Goal: Use online tool/utility: Utilize a website feature to perform a specific function

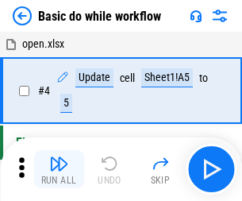
click at [59, 169] on img "button" at bounding box center [58, 163] width 19 height 19
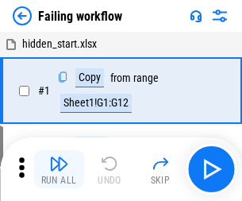
click at [59, 169] on img "button" at bounding box center [58, 163] width 19 height 19
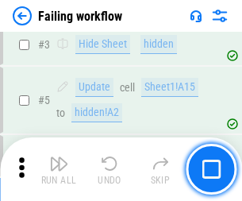
scroll to position [336, 0]
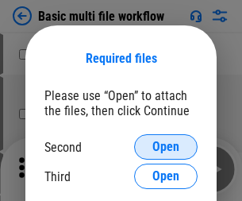
click at [166, 147] on span "Open" at bounding box center [165, 146] width 27 height 13
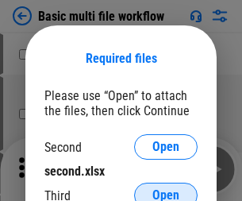
click at [166, 189] on span "Open" at bounding box center [165, 195] width 27 height 13
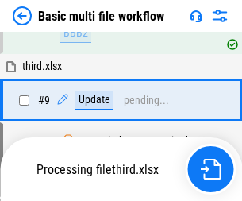
scroll to position [438, 0]
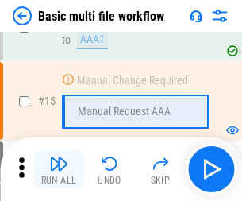
click at [59, 169] on img "button" at bounding box center [58, 163] width 19 height 19
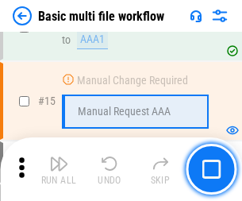
scroll to position [1056, 0]
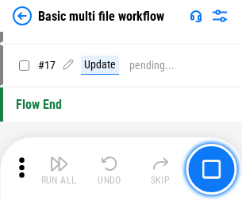
click at [59, 169] on img "button" at bounding box center [58, 163] width 19 height 19
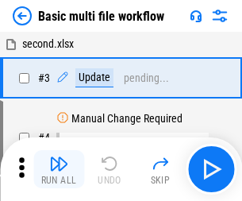
click at [59, 169] on img "button" at bounding box center [58, 163] width 19 height 19
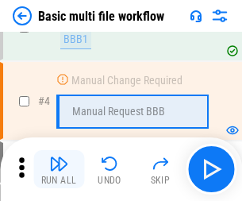
click at [59, 169] on img "button" at bounding box center [58, 163] width 19 height 19
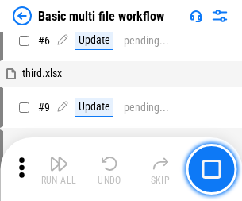
click at [59, 169] on img "button" at bounding box center [58, 163] width 19 height 19
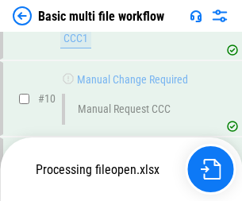
scroll to position [743, 0]
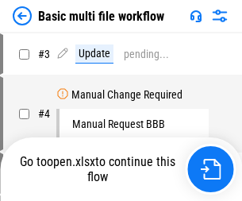
scroll to position [64, 0]
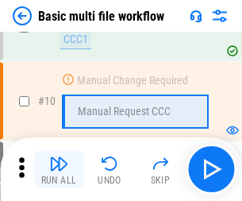
click at [59, 169] on img "button" at bounding box center [58, 163] width 19 height 19
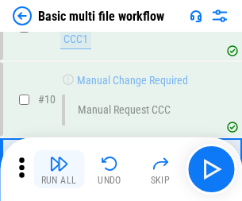
click at [59, 169] on img "button" at bounding box center [58, 163] width 19 height 19
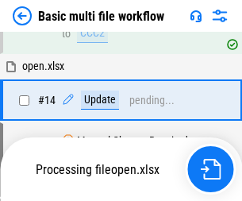
scroll to position [830, 0]
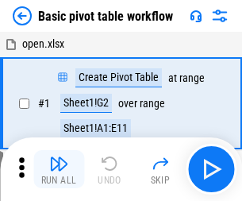
click at [59, 169] on img "button" at bounding box center [58, 163] width 19 height 19
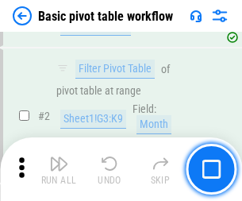
scroll to position [380, 0]
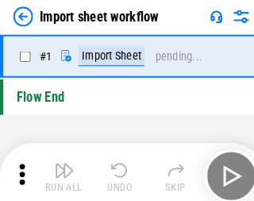
click at [59, 169] on img "button" at bounding box center [61, 163] width 19 height 19
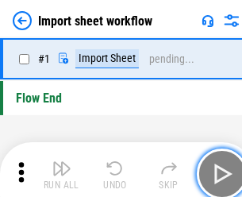
scroll to position [6, 0]
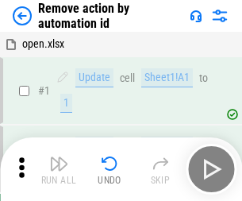
scroll to position [59, 0]
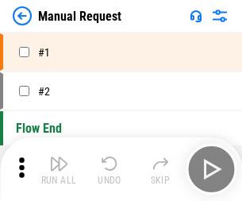
click at [59, 169] on img "button" at bounding box center [58, 163] width 19 height 19
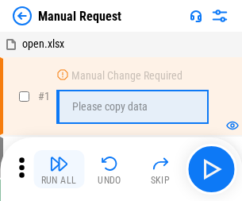
click at [59, 169] on img "button" at bounding box center [58, 163] width 19 height 19
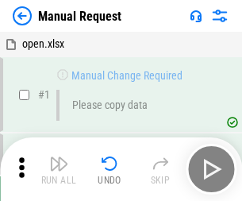
scroll to position [54, 0]
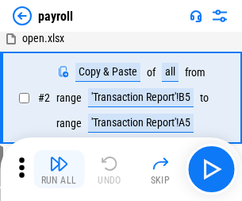
click at [59, 169] on img "button" at bounding box center [58, 163] width 19 height 19
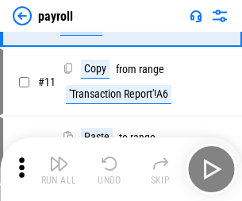
scroll to position [115, 0]
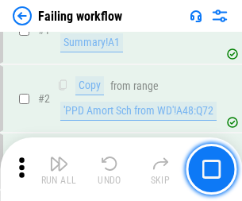
scroll to position [256, 0]
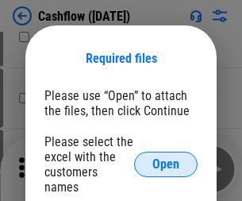
click at [166, 158] on span "Open" at bounding box center [165, 164] width 27 height 13
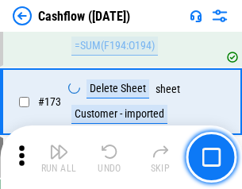
scroll to position [1679, 0]
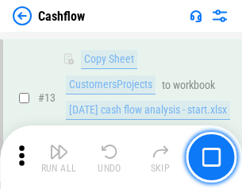
scroll to position [799, 0]
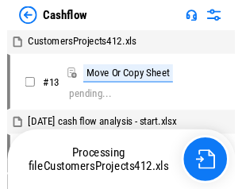
scroll to position [18, 0]
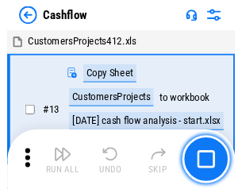
scroll to position [18, 0]
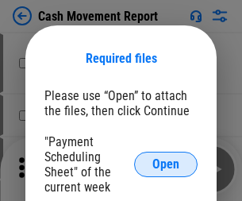
click at [166, 164] on span "Open" at bounding box center [165, 164] width 27 height 13
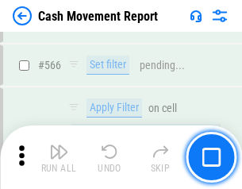
scroll to position [7271, 0]
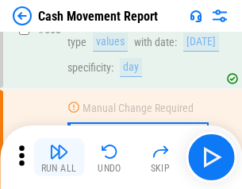
click at [59, 157] on img "button" at bounding box center [58, 151] width 19 height 19
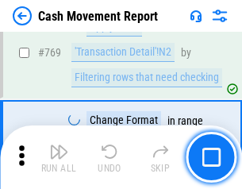
scroll to position [8815, 0]
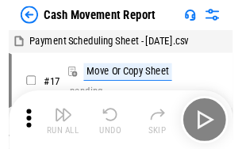
scroll to position [29, 0]
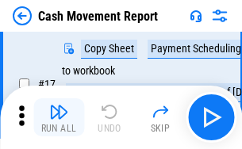
click at [59, 117] on img "button" at bounding box center [58, 111] width 19 height 19
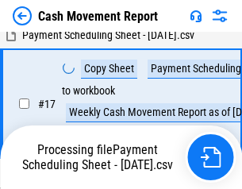
scroll to position [330, 0]
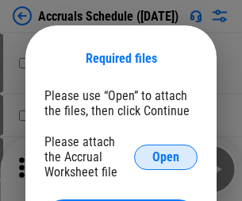
click at [166, 156] on span "Open" at bounding box center [165, 157] width 27 height 13
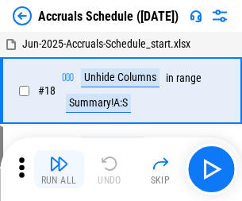
click at [59, 169] on img "button" at bounding box center [58, 163] width 19 height 19
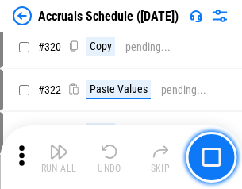
scroll to position [2951, 0]
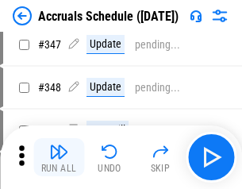
click at [59, 157] on img "button" at bounding box center [58, 151] width 19 height 19
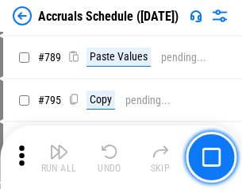
scroll to position [6664, 0]
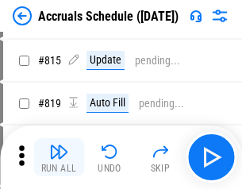
click at [59, 157] on img "button" at bounding box center [58, 151] width 19 height 19
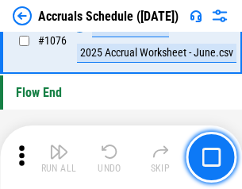
scroll to position [9501, 0]
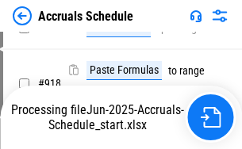
scroll to position [8318, 0]
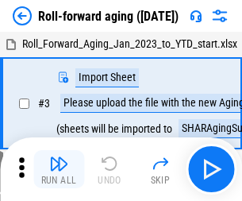
click at [59, 157] on img "button" at bounding box center [58, 163] width 19 height 19
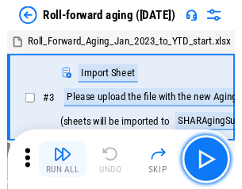
scroll to position [2, 0]
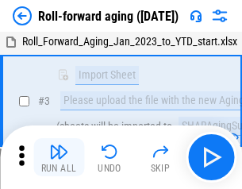
click at [59, 157] on img "button" at bounding box center [58, 151] width 19 height 19
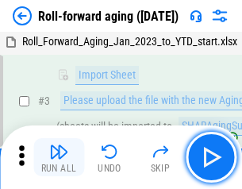
scroll to position [102, 0]
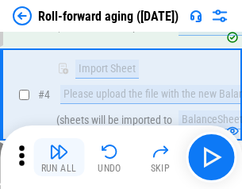
click at [59, 157] on img "button" at bounding box center [58, 151] width 19 height 19
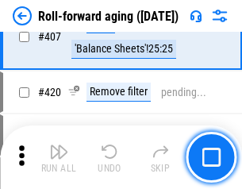
scroll to position [5501, 0]
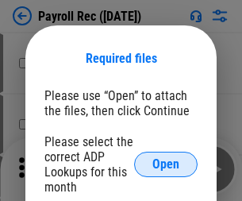
click at [166, 164] on span "Open" at bounding box center [165, 164] width 27 height 13
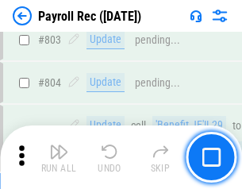
scroll to position [10079, 0]
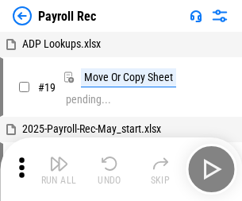
click at [59, 169] on img "button" at bounding box center [58, 163] width 19 height 19
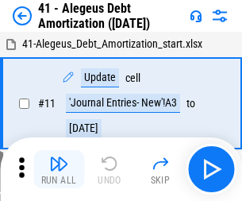
click at [59, 169] on img "button" at bounding box center [58, 163] width 19 height 19
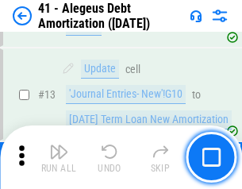
scroll to position [196, 0]
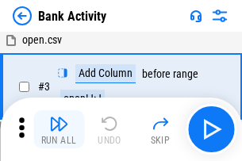
click at [59, 129] on img "button" at bounding box center [58, 123] width 19 height 19
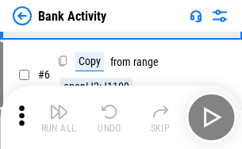
scroll to position [84, 0]
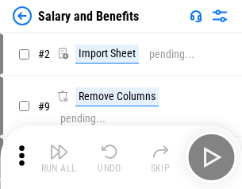
click at [59, 157] on img "button" at bounding box center [58, 151] width 19 height 19
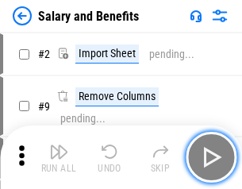
scroll to position [21, 0]
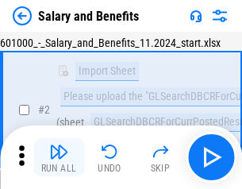
click at [59, 157] on img "button" at bounding box center [58, 151] width 19 height 19
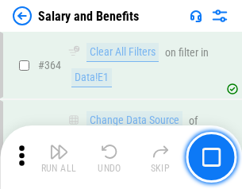
scroll to position [7471, 0]
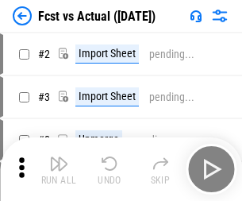
click at [59, 157] on img "button" at bounding box center [58, 163] width 19 height 19
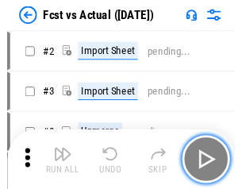
scroll to position [21, 0]
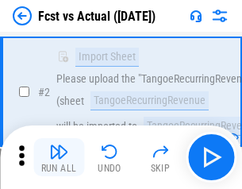
click at [59, 157] on img "button" at bounding box center [58, 151] width 19 height 19
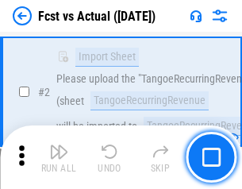
scroll to position [148, 0]
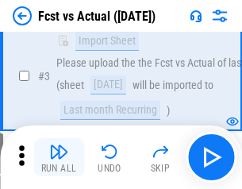
click at [59, 157] on img "button" at bounding box center [58, 151] width 19 height 19
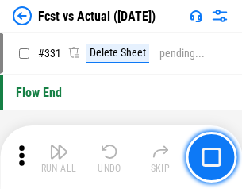
scroll to position [7594, 0]
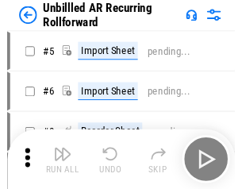
scroll to position [34, 0]
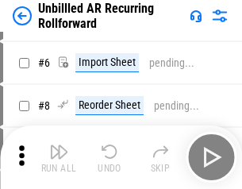
click at [59, 157] on img "button" at bounding box center [58, 151] width 19 height 19
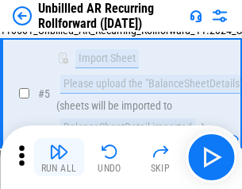
click at [59, 157] on img "button" at bounding box center [58, 151] width 19 height 19
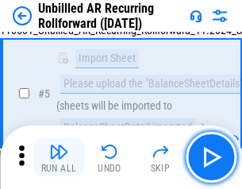
scroll to position [149, 0]
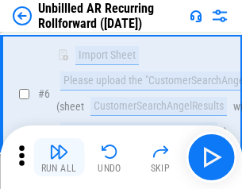
click at [59, 157] on img "button" at bounding box center [58, 151] width 19 height 19
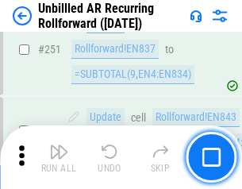
scroll to position [5388, 0]
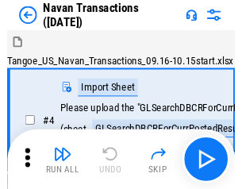
scroll to position [25, 0]
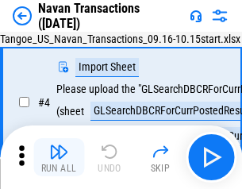
click at [59, 157] on img "button" at bounding box center [58, 151] width 19 height 19
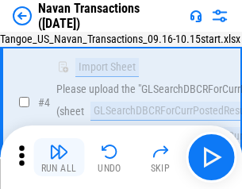
click at [59, 157] on img "button" at bounding box center [58, 151] width 19 height 19
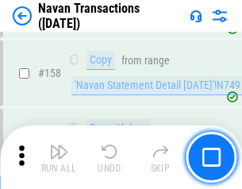
scroll to position [5143, 0]
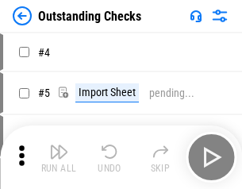
click at [59, 157] on img "button" at bounding box center [58, 151] width 19 height 19
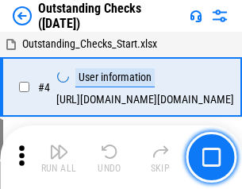
scroll to position [67, 0]
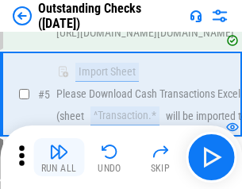
click at [59, 157] on img "button" at bounding box center [58, 151] width 19 height 19
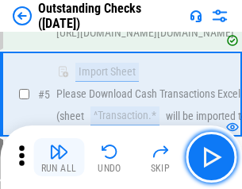
scroll to position [166, 0]
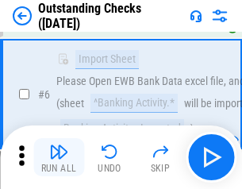
click at [59, 157] on img "button" at bounding box center [58, 151] width 19 height 19
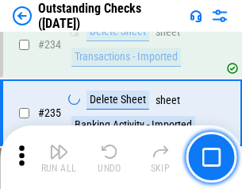
scroll to position [4817, 0]
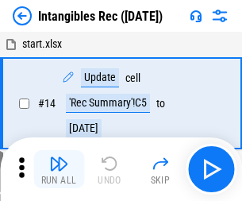
click at [59, 169] on img "button" at bounding box center [58, 163] width 19 height 19
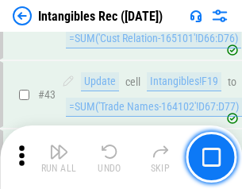
scroll to position [618, 0]
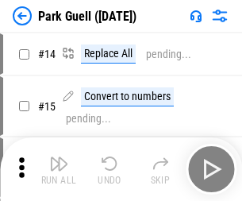
click at [59, 157] on img "button" at bounding box center [58, 163] width 19 height 19
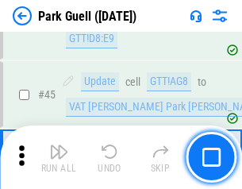
scroll to position [1984, 0]
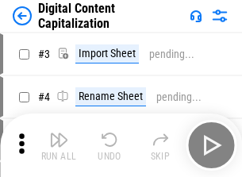
click at [59, 133] on img "button" at bounding box center [58, 139] width 19 height 19
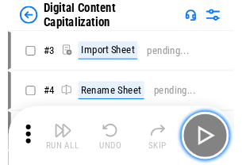
scroll to position [46, 0]
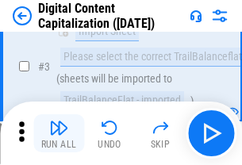
click at [59, 133] on img "button" at bounding box center [58, 127] width 19 height 19
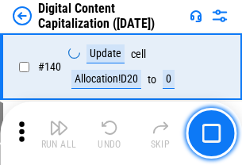
scroll to position [1682, 0]
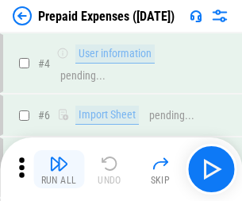
click at [59, 157] on img "button" at bounding box center [58, 163] width 19 height 19
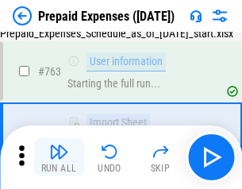
click at [59, 157] on img "button" at bounding box center [58, 151] width 19 height 19
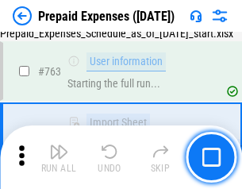
scroll to position [4490, 0]
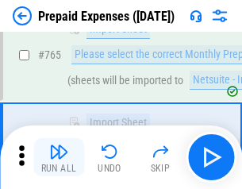
click at [59, 157] on img "button" at bounding box center [58, 151] width 19 height 19
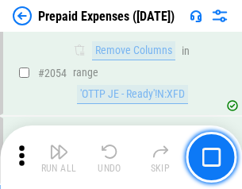
scroll to position [16582, 0]
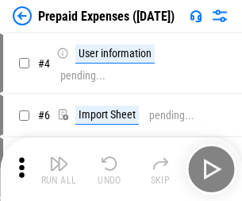
click at [59, 169] on img "button" at bounding box center [58, 163] width 19 height 19
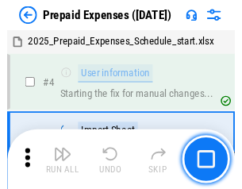
scroll to position [70, 0]
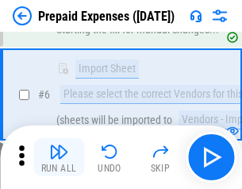
click at [59, 157] on img "button" at bounding box center [58, 151] width 19 height 19
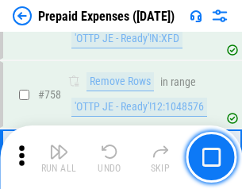
scroll to position [5653, 0]
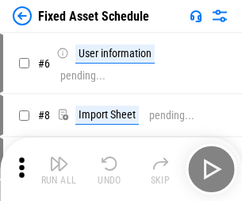
click at [59, 169] on img "button" at bounding box center [58, 163] width 19 height 19
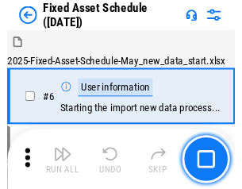
scroll to position [86, 0]
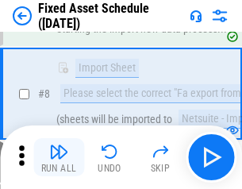
click at [59, 157] on img "button" at bounding box center [58, 151] width 19 height 19
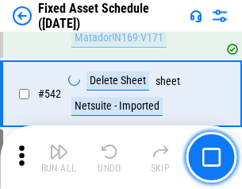
scroll to position [5656, 0]
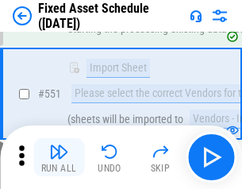
click at [59, 157] on img "button" at bounding box center [58, 151] width 19 height 19
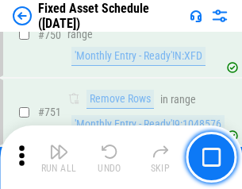
scroll to position [7734, 0]
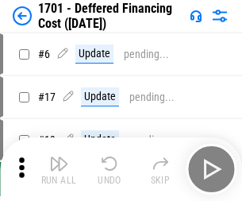
click at [59, 169] on img "button" at bounding box center [58, 163] width 19 height 19
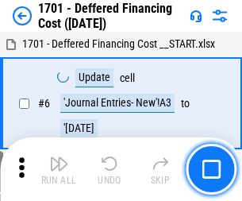
scroll to position [190, 0]
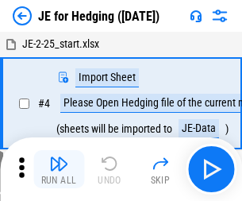
click at [59, 157] on img "button" at bounding box center [58, 163] width 19 height 19
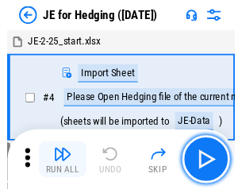
scroll to position [2, 0]
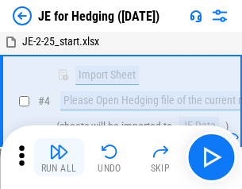
click at [59, 157] on img "button" at bounding box center [58, 151] width 19 height 19
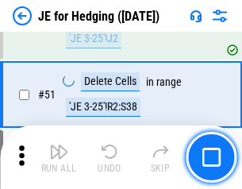
scroll to position [1027, 0]
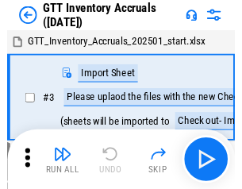
scroll to position [2, 0]
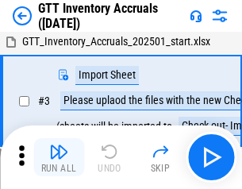
click at [59, 157] on img "button" at bounding box center [58, 151] width 19 height 19
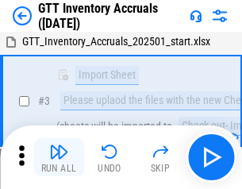
click at [59, 157] on img "button" at bounding box center [58, 151] width 19 height 19
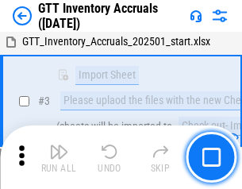
scroll to position [102, 0]
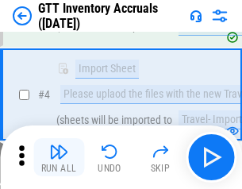
click at [59, 157] on img "button" at bounding box center [58, 151] width 19 height 19
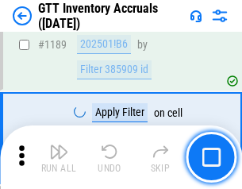
scroll to position [12954, 0]
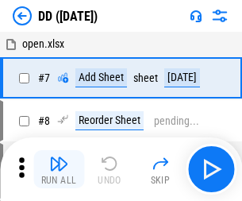
click at [59, 169] on img "button" at bounding box center [58, 163] width 19 height 19
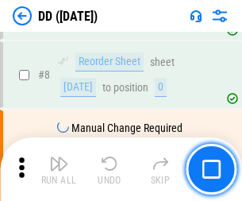
scroll to position [153, 0]
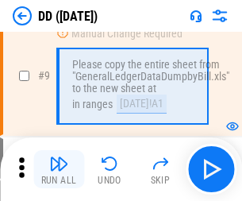
click at [59, 169] on img "button" at bounding box center [58, 163] width 19 height 19
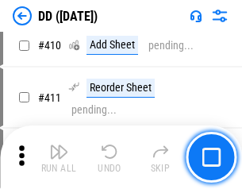
scroll to position [7098, 0]
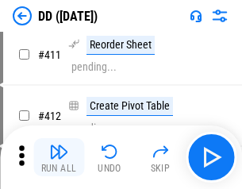
click at [59, 157] on img "button" at bounding box center [58, 151] width 19 height 19
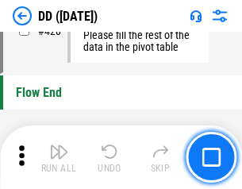
scroll to position [7593, 0]
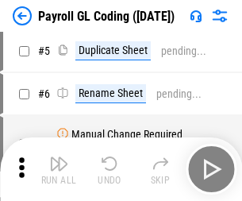
click at [59, 169] on img "button" at bounding box center [58, 163] width 19 height 19
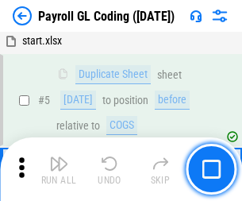
scroll to position [190, 0]
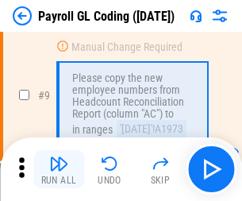
click at [59, 169] on img "button" at bounding box center [58, 163] width 19 height 19
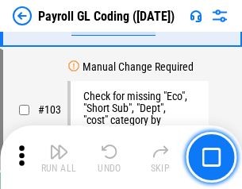
scroll to position [3722, 0]
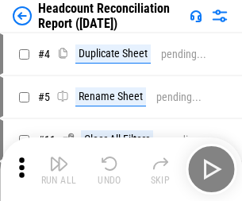
click at [59, 169] on img "button" at bounding box center [58, 163] width 19 height 19
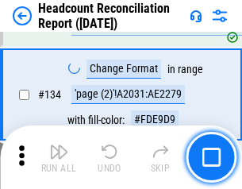
scroll to position [1907, 0]
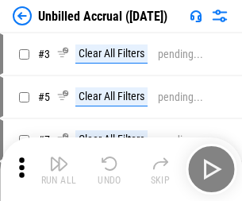
click at [59, 169] on img "button" at bounding box center [58, 163] width 19 height 19
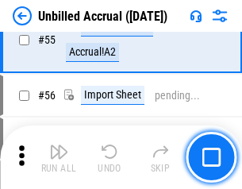
scroll to position [1656, 0]
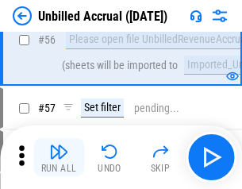
click at [59, 157] on img "button" at bounding box center [58, 151] width 19 height 19
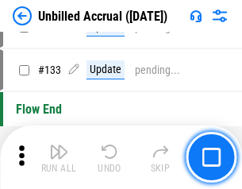
scroll to position [4725, 0]
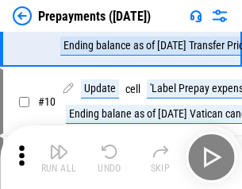
scroll to position [99, 0]
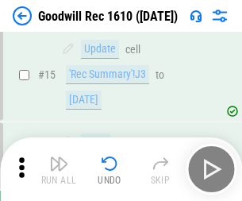
scroll to position [271, 0]
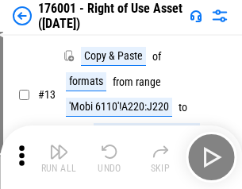
scroll to position [102, 0]
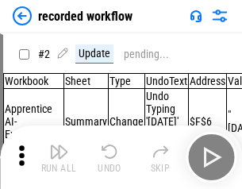
click at [59, 157] on img "button" at bounding box center [58, 151] width 19 height 19
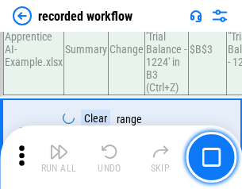
scroll to position [4958, 0]
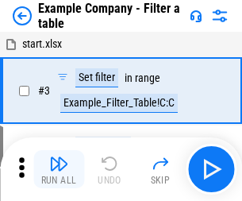
click at [59, 169] on img "button" at bounding box center [58, 163] width 19 height 19
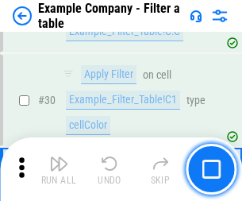
scroll to position [1452, 0]
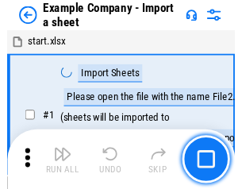
scroll to position [25, 0]
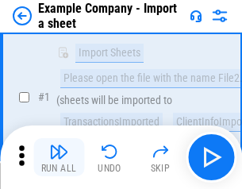
click at [59, 157] on img "button" at bounding box center [58, 151] width 19 height 19
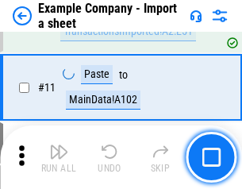
scroll to position [351, 0]
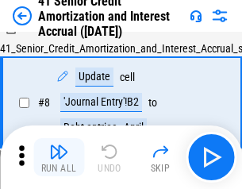
click at [59, 157] on img "button" at bounding box center [58, 151] width 19 height 19
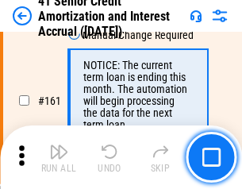
click at [59, 157] on img "button" at bounding box center [58, 151] width 19 height 19
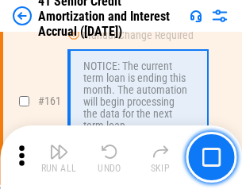
scroll to position [1697, 0]
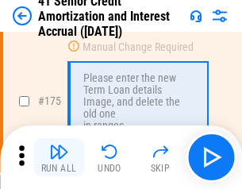
click at [59, 157] on img "button" at bounding box center [58, 151] width 19 height 19
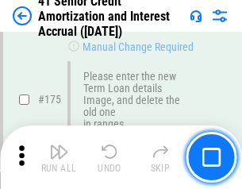
scroll to position [1858, 0]
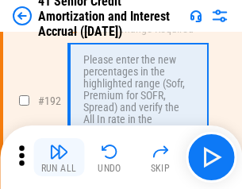
click at [59, 157] on img "button" at bounding box center [58, 151] width 19 height 19
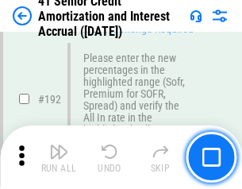
scroll to position [2024, 0]
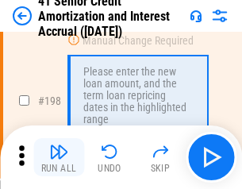
click at [59, 157] on img "button" at bounding box center [58, 151] width 19 height 19
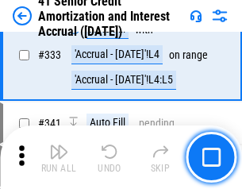
scroll to position [4053, 0]
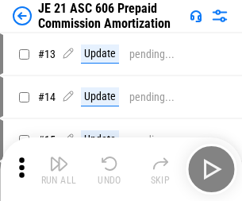
click at [59, 157] on img "button" at bounding box center [58, 163] width 19 height 19
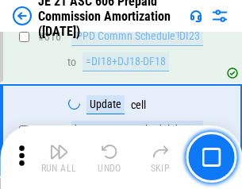
scroll to position [2962, 0]
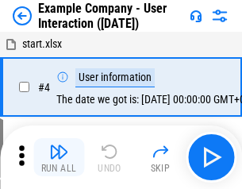
click at [59, 157] on img "button" at bounding box center [58, 151] width 19 height 19
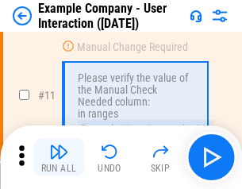
click at [59, 157] on img "button" at bounding box center [58, 151] width 19 height 19
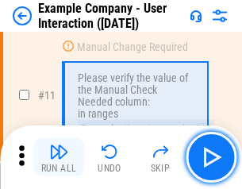
scroll to position [343, 0]
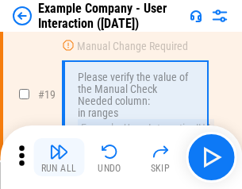
click at [59, 157] on img "button" at bounding box center [58, 151] width 19 height 19
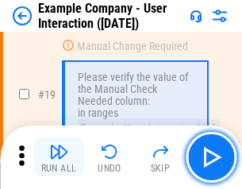
click at [59, 157] on img "button" at bounding box center [58, 151] width 19 height 19
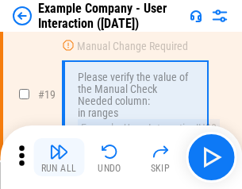
click at [59, 157] on img "button" at bounding box center [58, 151] width 19 height 19
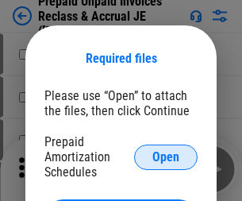
click at [166, 156] on span "Open" at bounding box center [165, 157] width 27 height 13
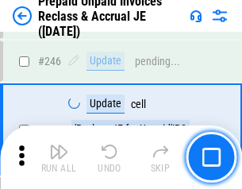
scroll to position [2142, 0]
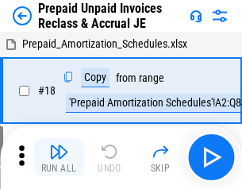
click at [59, 157] on img "button" at bounding box center [58, 151] width 19 height 19
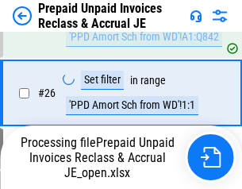
scroll to position [1193, 0]
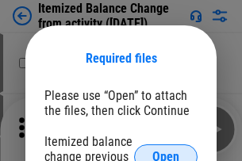
click at [166, 151] on span "Open" at bounding box center [165, 157] width 27 height 13
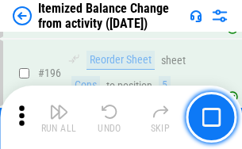
scroll to position [3053, 0]
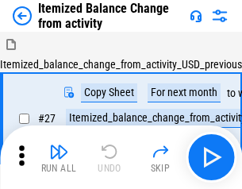
scroll to position [25, 0]
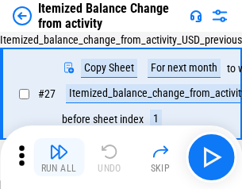
click at [59, 157] on img "button" at bounding box center [58, 151] width 19 height 19
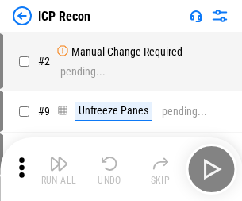
scroll to position [7, 0]
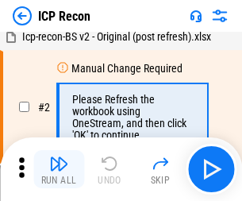
click at [59, 169] on img "button" at bounding box center [58, 163] width 19 height 19
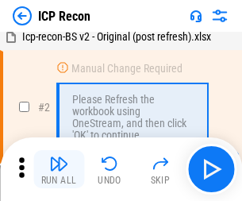
click at [59, 169] on img "button" at bounding box center [58, 163] width 19 height 19
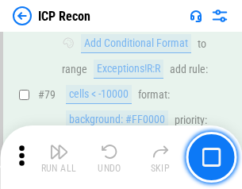
scroll to position [1555, 0]
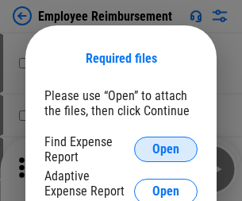
click at [166, 149] on span "Open" at bounding box center [165, 149] width 27 height 13
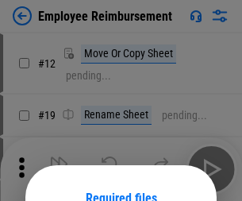
scroll to position [140, 0]
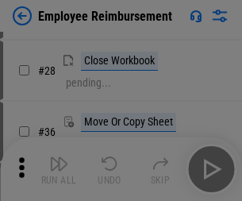
scroll to position [383, 0]
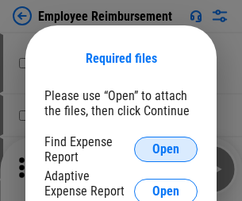
click at [166, 149] on span "Open" at bounding box center [165, 149] width 27 height 13
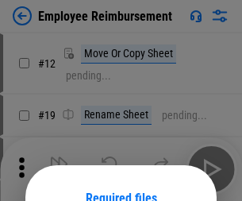
scroll to position [140, 0]
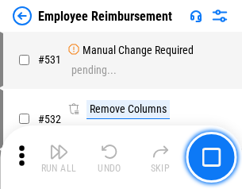
scroll to position [7902, 0]
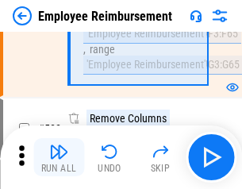
click at [59, 157] on img "button" at bounding box center [58, 151] width 19 height 19
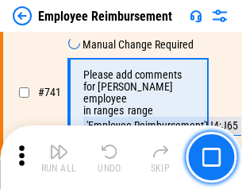
scroll to position [11130, 0]
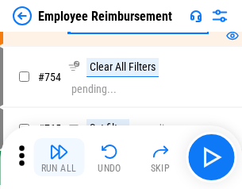
click at [59, 157] on img "button" at bounding box center [58, 151] width 19 height 19
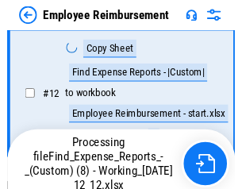
scroll to position [323, 0]
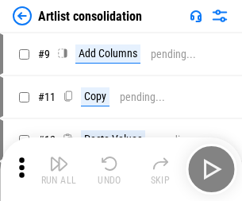
click at [59, 169] on img "button" at bounding box center [58, 163] width 19 height 19
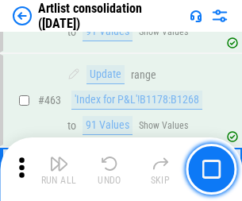
scroll to position [6946, 0]
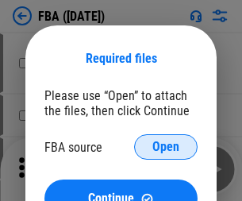
click at [166, 147] on span "Open" at bounding box center [165, 146] width 27 height 13
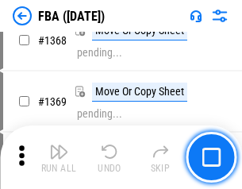
scroll to position [17037, 0]
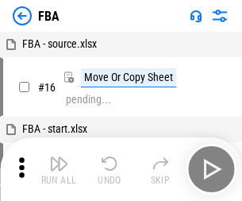
scroll to position [16, 0]
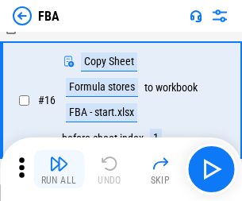
click at [59, 169] on img "button" at bounding box center [58, 163] width 19 height 19
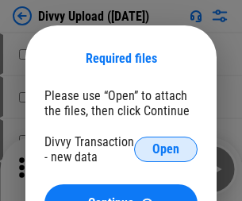
click at [166, 149] on span "Open" at bounding box center [165, 149] width 27 height 13
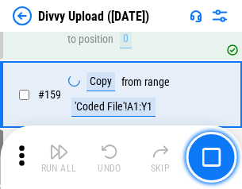
scroll to position [1643, 0]
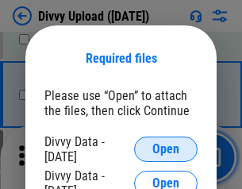
click at [166, 149] on span "Open" at bounding box center [165, 149] width 27 height 13
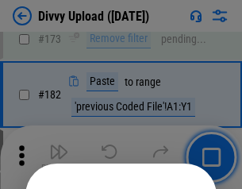
scroll to position [1781, 0]
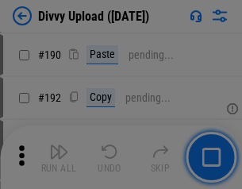
scroll to position [2002, 0]
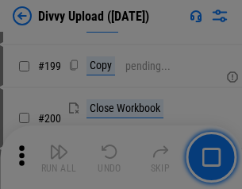
scroll to position [2307, 0]
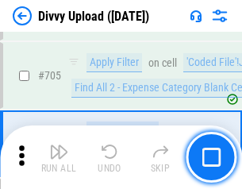
scroll to position [10852, 0]
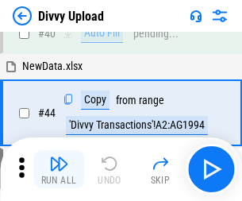
click at [59, 169] on img "button" at bounding box center [58, 163] width 19 height 19
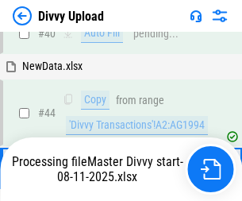
scroll to position [175, 0]
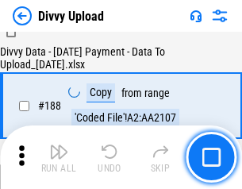
scroll to position [1867, 0]
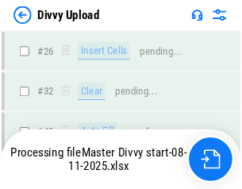
scroll to position [1643, 0]
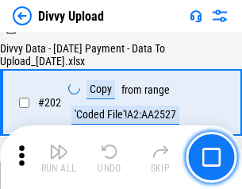
scroll to position [2567, 0]
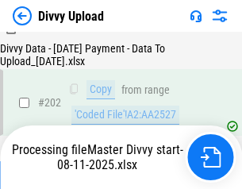
scroll to position [2567, 0]
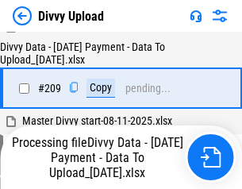
scroll to position [2917, 0]
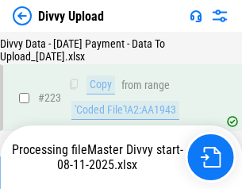
scroll to position [3616, 0]
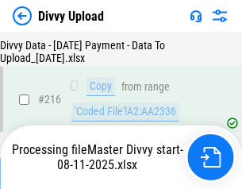
scroll to position [3279, 0]
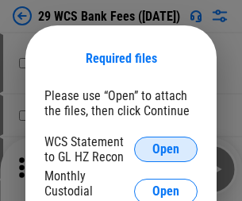
click at [166, 149] on span "Open" at bounding box center [165, 149] width 27 height 13
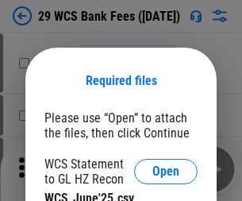
scroll to position [22, 0]
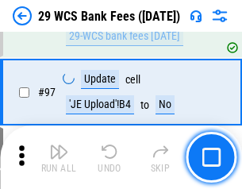
scroll to position [1546, 0]
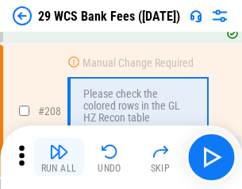
click at [59, 157] on img "button" at bounding box center [58, 151] width 19 height 19
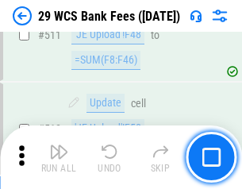
scroll to position [7981, 0]
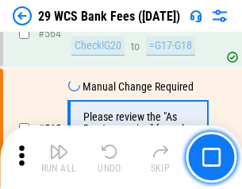
click at [59, 157] on img "button" at bounding box center [58, 151] width 19 height 19
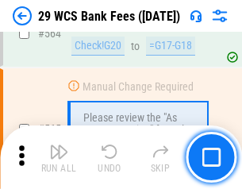
scroll to position [8580, 0]
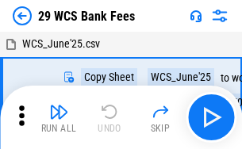
scroll to position [29, 0]
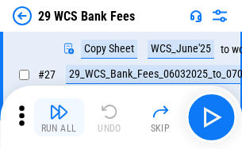
click at [59, 117] on img "button" at bounding box center [58, 111] width 19 height 19
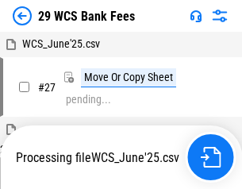
scroll to position [9, 0]
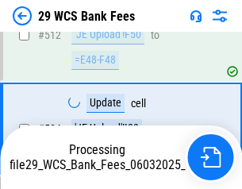
scroll to position [8293, 0]
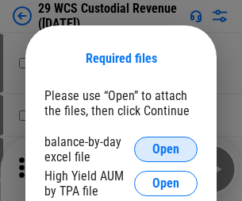
click at [166, 149] on span "Open" at bounding box center [165, 149] width 27 height 13
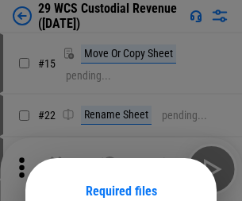
scroll to position [132, 0]
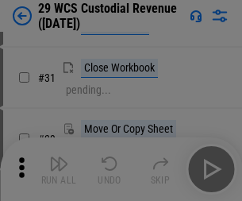
scroll to position [340, 0]
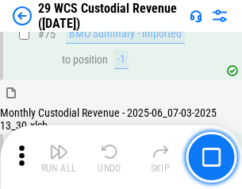
scroll to position [1657, 0]
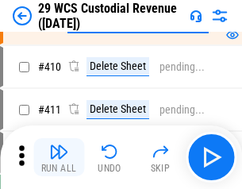
click at [59, 157] on img "button" at bounding box center [58, 151] width 19 height 19
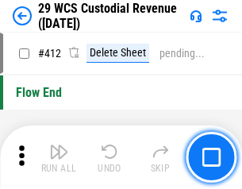
scroll to position [7576, 0]
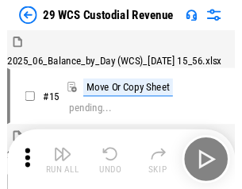
scroll to position [38, 0]
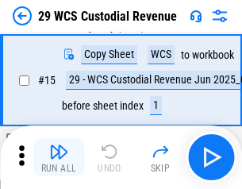
click at [59, 157] on img "button" at bounding box center [58, 151] width 19 height 19
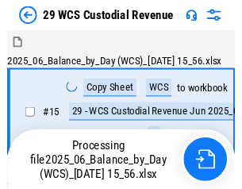
scroll to position [38, 0]
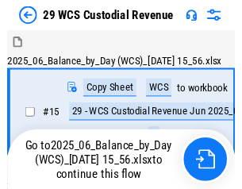
scroll to position [29, 0]
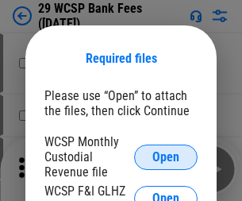
click at [166, 156] on span "Open" at bounding box center [165, 157] width 27 height 13
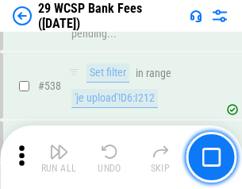
scroll to position [6095, 0]
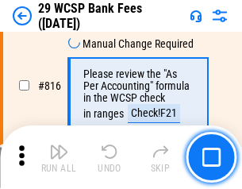
click at [59, 157] on img "button" at bounding box center [58, 151] width 19 height 19
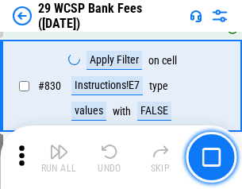
scroll to position [10065, 0]
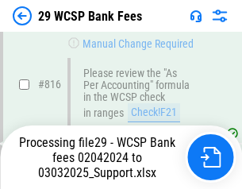
scroll to position [9605, 0]
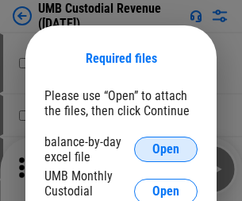
click at [166, 149] on span "Open" at bounding box center [165, 149] width 27 height 13
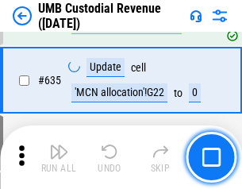
scroll to position [8302, 0]
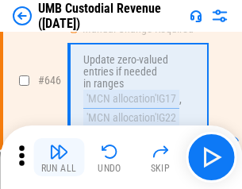
click at [59, 157] on img "button" at bounding box center [58, 151] width 19 height 19
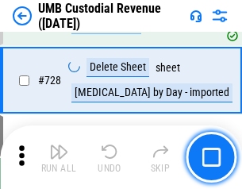
scroll to position [9786, 0]
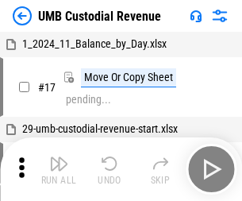
scroll to position [12, 0]
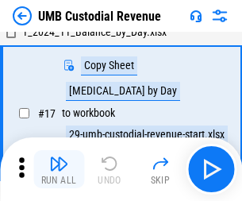
click at [59, 169] on img "button" at bounding box center [58, 163] width 19 height 19
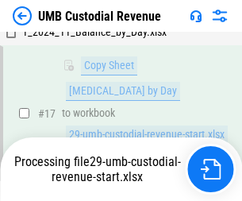
scroll to position [313, 0]
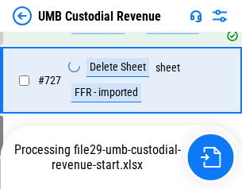
scroll to position [9750, 0]
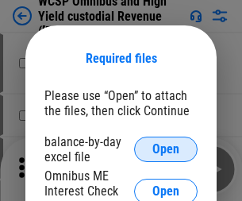
click at [166, 149] on span "Open" at bounding box center [165, 149] width 27 height 13
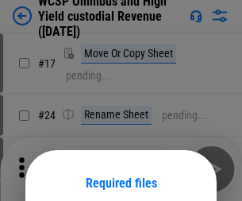
scroll to position [125, 0]
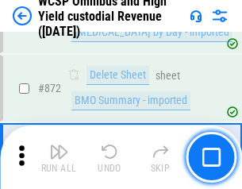
scroll to position [13426, 0]
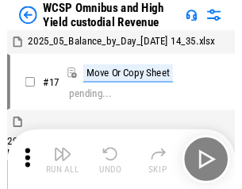
scroll to position [9, 0]
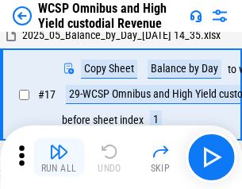
click at [59, 157] on img "button" at bounding box center [58, 151] width 19 height 19
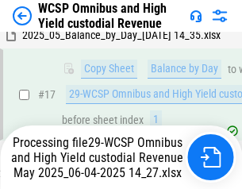
scroll to position [330, 0]
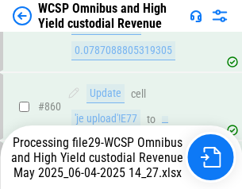
scroll to position [13390, 0]
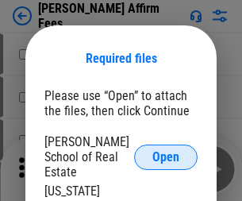
click at [166, 151] on span "Open" at bounding box center [165, 157] width 27 height 13
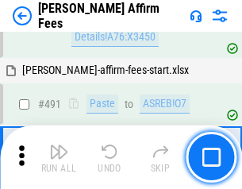
scroll to position [4314, 0]
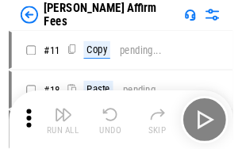
scroll to position [16, 0]
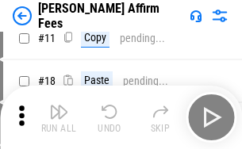
click at [59, 117] on img "button" at bounding box center [58, 111] width 19 height 19
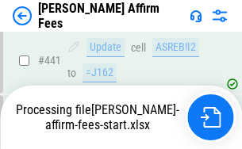
scroll to position [4160, 0]
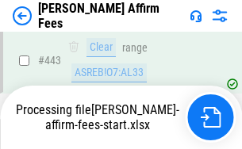
scroll to position [4160, 0]
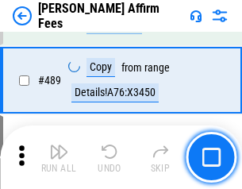
scroll to position [4141, 0]
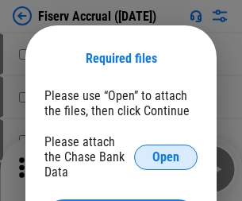
click at [166, 151] on span "Open" at bounding box center [165, 157] width 27 height 13
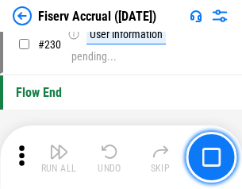
scroll to position [5027, 0]
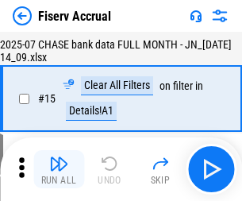
click at [59, 169] on img "button" at bounding box center [58, 163] width 19 height 19
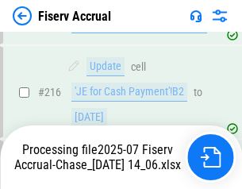
scroll to position [5008, 0]
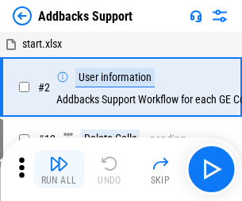
click at [59, 157] on img "button" at bounding box center [58, 163] width 19 height 19
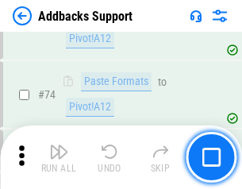
scroll to position [1155, 0]
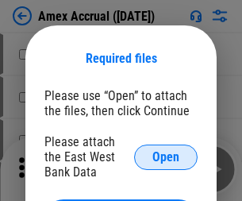
click at [166, 156] on span "Open" at bounding box center [165, 157] width 27 height 13
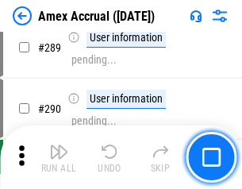
scroll to position [4746, 0]
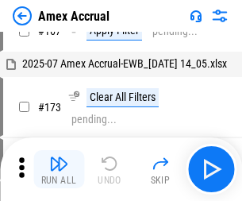
click at [59, 169] on img "button" at bounding box center [58, 163] width 19 height 19
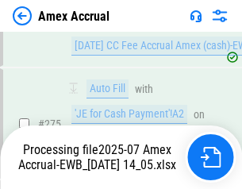
scroll to position [4728, 0]
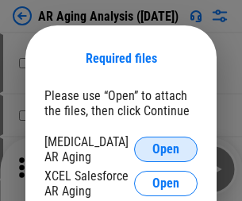
click at [166, 147] on span "Open" at bounding box center [165, 149] width 27 height 13
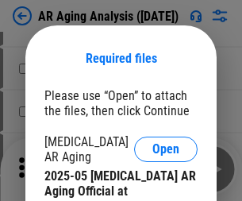
scroll to position [478, 0]
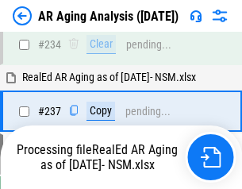
scroll to position [2459, 0]
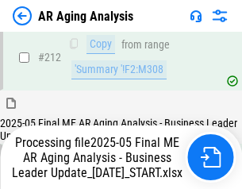
scroll to position [2441, 0]
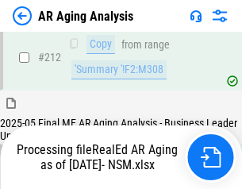
scroll to position [2373, 0]
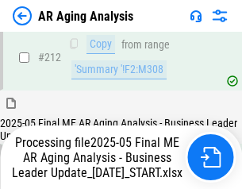
scroll to position [2385, 0]
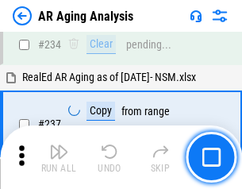
scroll to position [2441, 0]
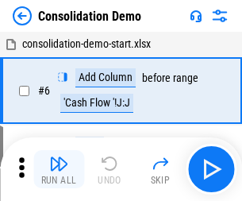
click at [59, 169] on img "button" at bounding box center [58, 163] width 19 height 19
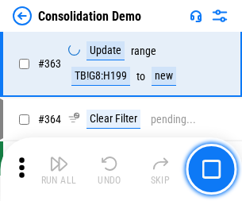
scroll to position [5317, 0]
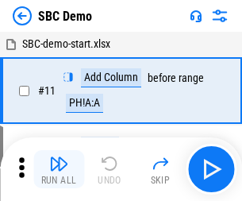
click at [59, 169] on img "button" at bounding box center [58, 163] width 19 height 19
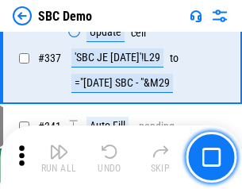
scroll to position [4173, 0]
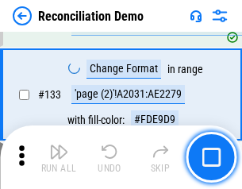
scroll to position [1884, 0]
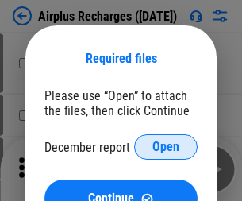
click at [166, 147] on span "Open" at bounding box center [165, 146] width 27 height 13
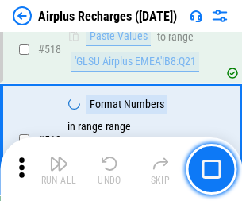
scroll to position [6826, 0]
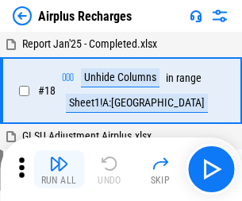
click at [59, 169] on img "button" at bounding box center [58, 163] width 19 height 19
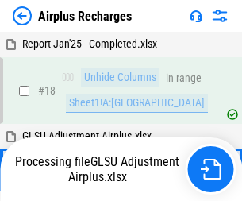
scroll to position [70, 0]
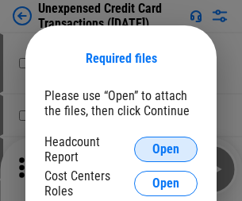
click at [166, 149] on span "Open" at bounding box center [165, 149] width 27 height 13
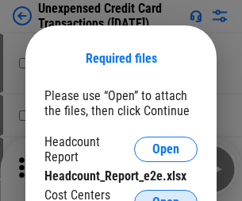
click at [166, 196] on span "Open" at bounding box center [165, 202] width 27 height 13
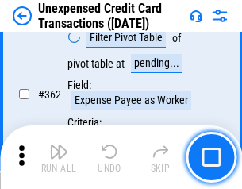
scroll to position [4080, 0]
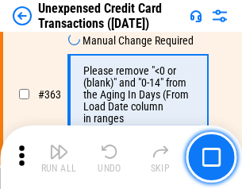
click at [59, 157] on img "button" at bounding box center [58, 151] width 19 height 19
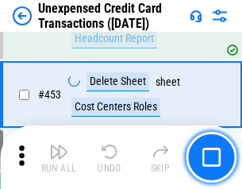
scroll to position [5411, 0]
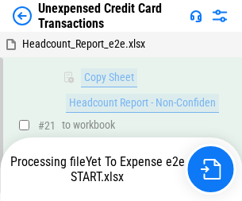
scroll to position [258, 0]
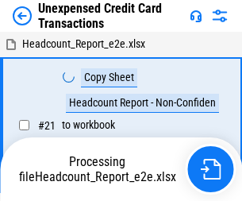
scroll to position [18, 0]
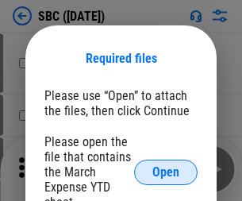
click at [166, 171] on span "Open" at bounding box center [165, 172] width 27 height 13
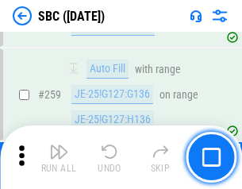
scroll to position [3100, 0]
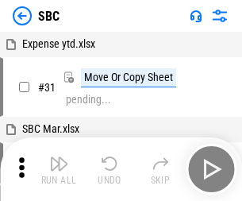
click at [59, 169] on img "button" at bounding box center [58, 163] width 19 height 19
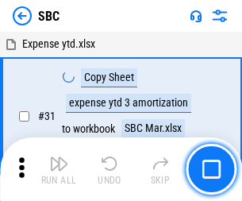
scroll to position [16, 0]
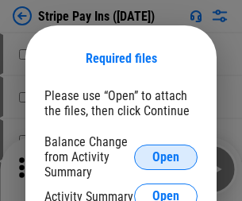
click at [166, 156] on span "Open" at bounding box center [165, 157] width 27 height 13
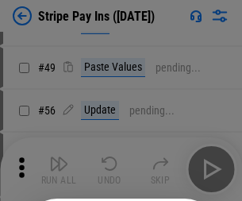
scroll to position [288, 0]
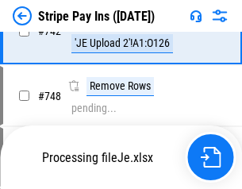
scroll to position [8224, 0]
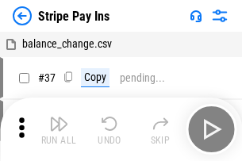
click at [59, 129] on img "button" at bounding box center [58, 123] width 19 height 19
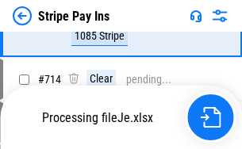
scroll to position [8189, 0]
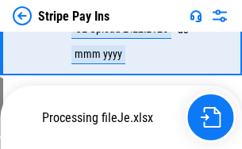
scroll to position [8189, 0]
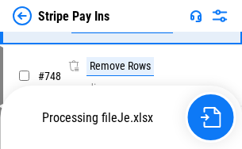
scroll to position [8189, 0]
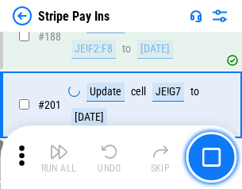
scroll to position [2259, 0]
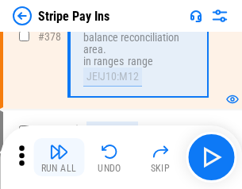
click at [59, 157] on img "button" at bounding box center [58, 151] width 19 height 19
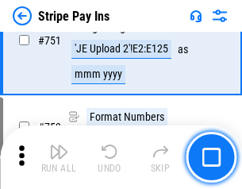
scroll to position [8169, 0]
